Goal: Task Accomplishment & Management: Manage account settings

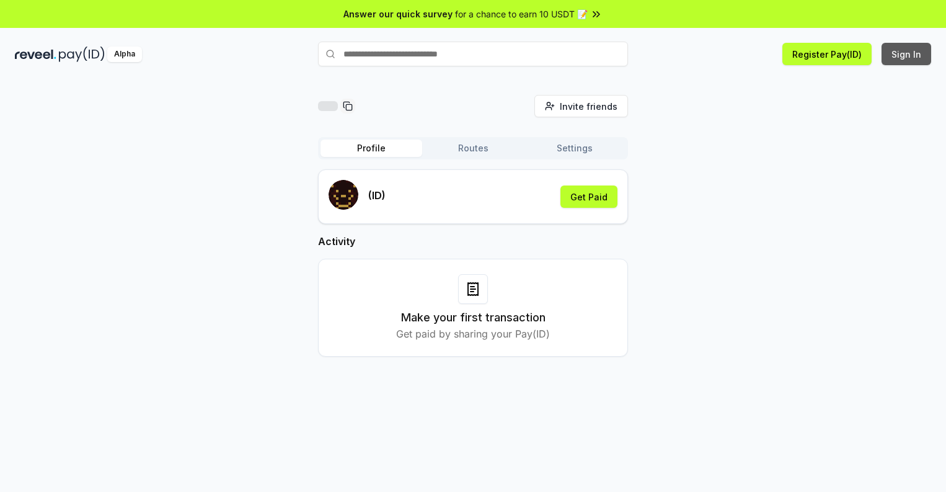
click at [907, 54] on button "Sign In" at bounding box center [907, 54] width 50 height 22
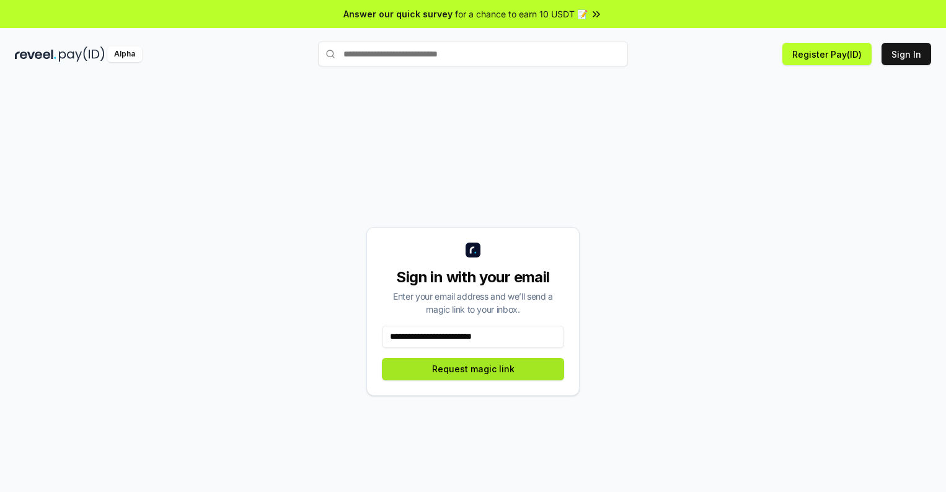
type input "**********"
click at [473, 368] on button "Request magic link" at bounding box center [473, 369] width 182 height 22
